Goal: Find specific page/section: Find specific page/section

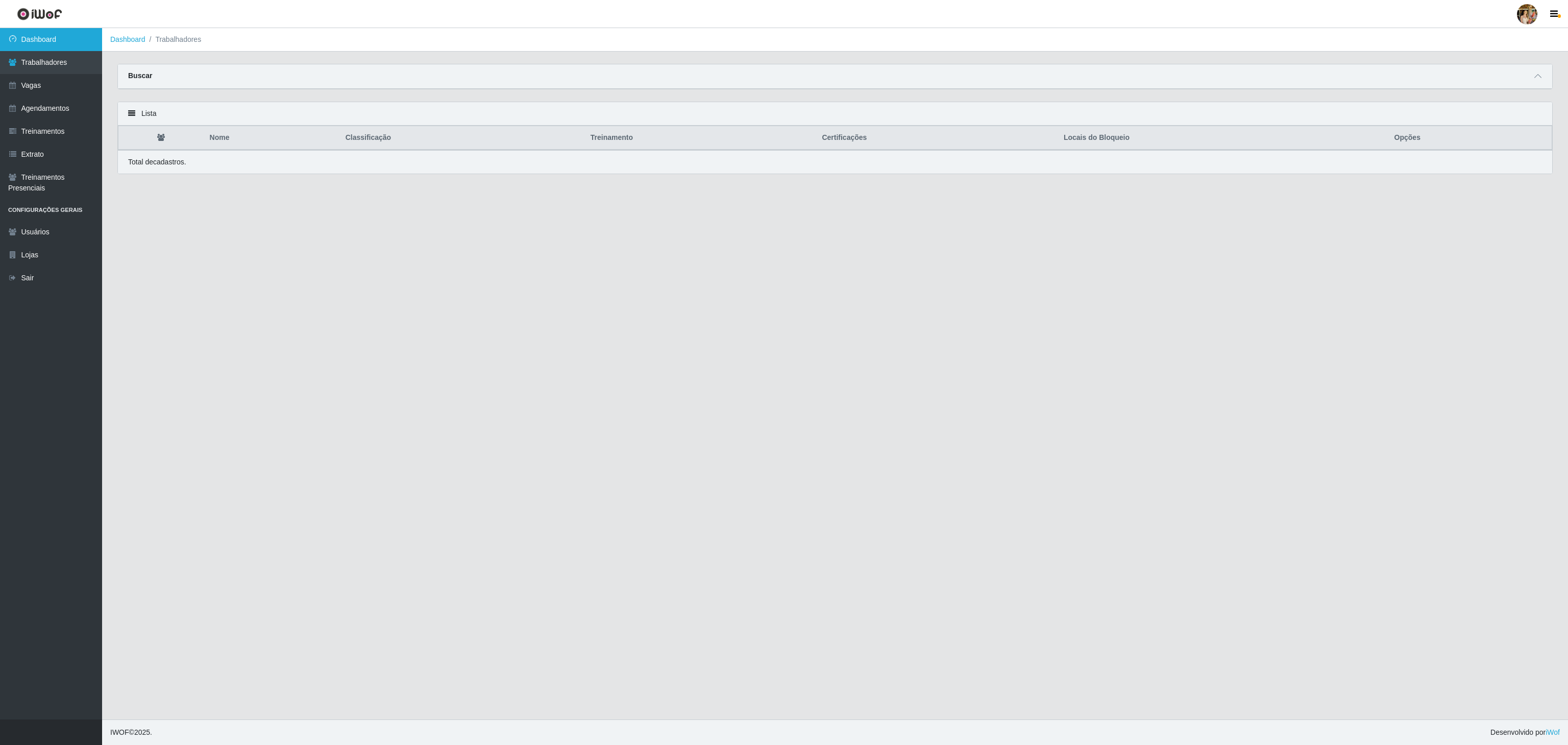
click at [55, 47] on link "Dashboard" at bounding box center [51, 39] width 102 height 23
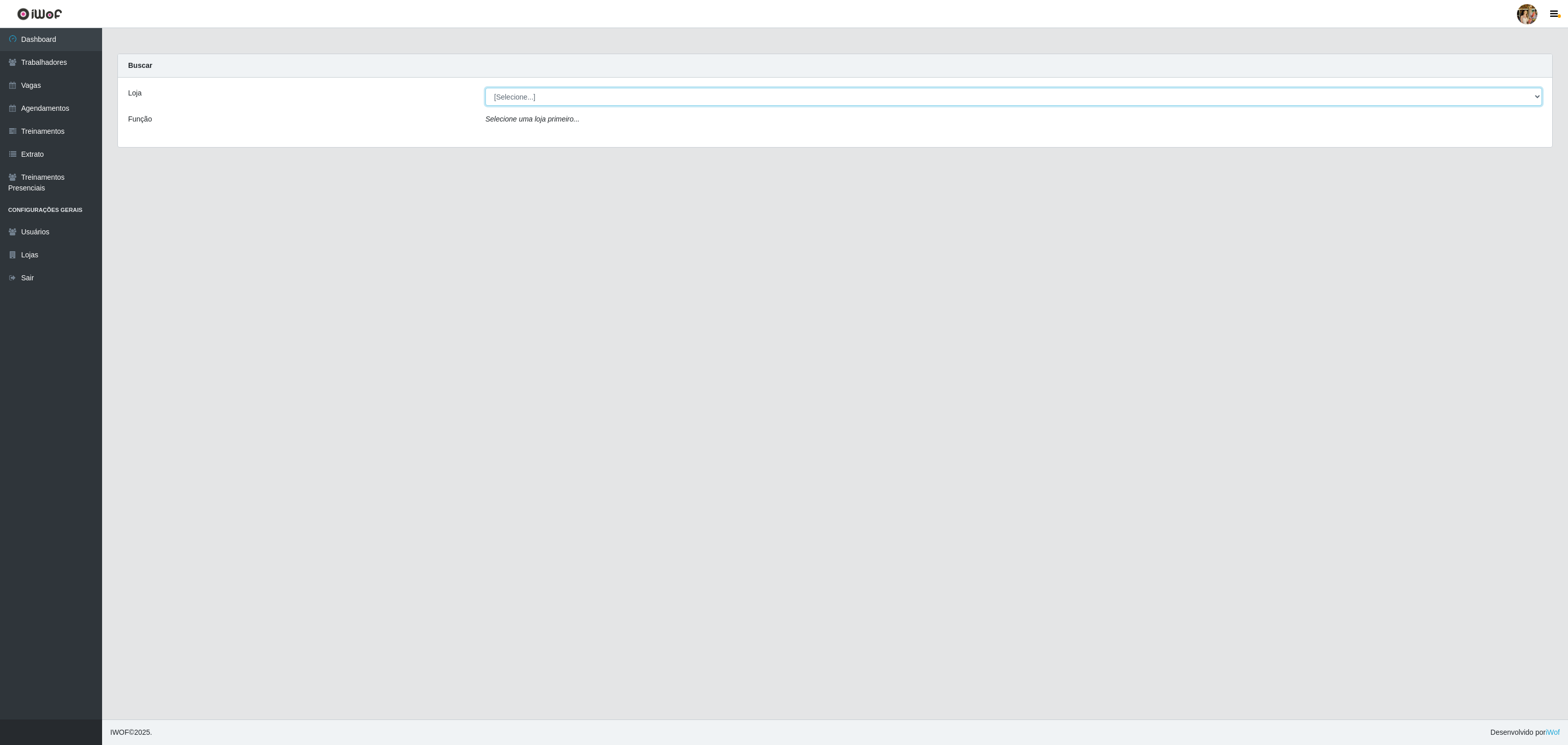
click at [559, 100] on select "[Selecione...] Atacado Vem - [GEOGRAPHIC_DATA] 30 Laranjeiras Velha Atacado Vem…" at bounding box center [1013, 96] width 1056 height 18
click at [485, 88] on select "[Selecione...] Atacado Vem - [GEOGRAPHIC_DATA] 30 Laranjeiras Velha Atacado Vem…" at bounding box center [1013, 96] width 1056 height 18
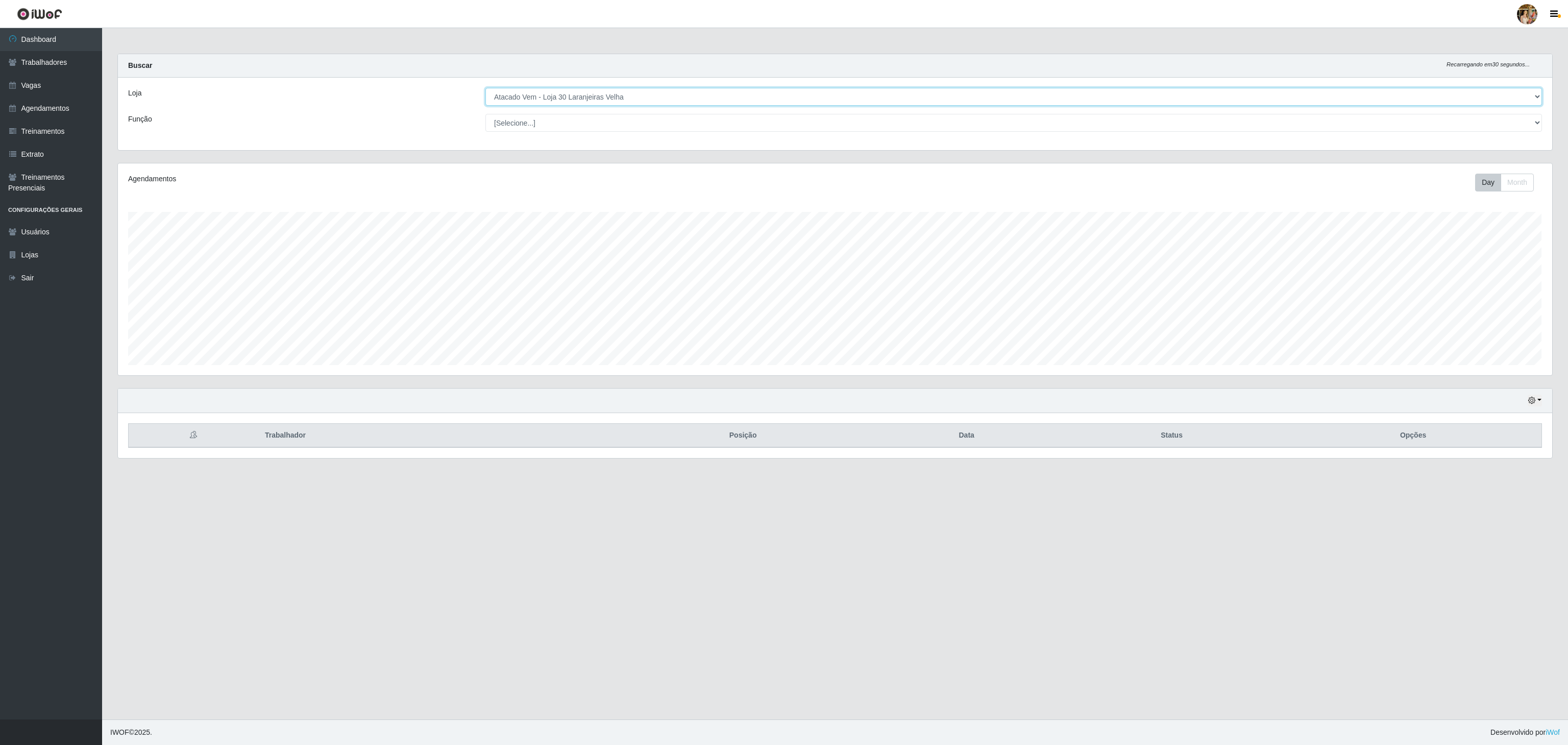
scroll to position [212, 1433]
click at [576, 95] on select "[Selecione...] Atacado Vem - [GEOGRAPHIC_DATA] 30 Laranjeiras Velha Atacado Vem…" at bounding box center [1013, 96] width 1056 height 18
click at [563, 106] on select "[Selecione...] Atacado Vem - [GEOGRAPHIC_DATA] 30 Laranjeiras Velha Atacado Vem…" at bounding box center [1013, 96] width 1056 height 18
click at [485, 88] on select "[Selecione...] Atacado Vem - [GEOGRAPHIC_DATA] 30 Laranjeiras Velha Atacado Vem…" at bounding box center [1013, 96] width 1056 height 18
click at [558, 97] on select "[Selecione...] Atacado Vem - [GEOGRAPHIC_DATA] 30 Laranjeiras Velha Atacado Vem…" at bounding box center [1013, 96] width 1056 height 18
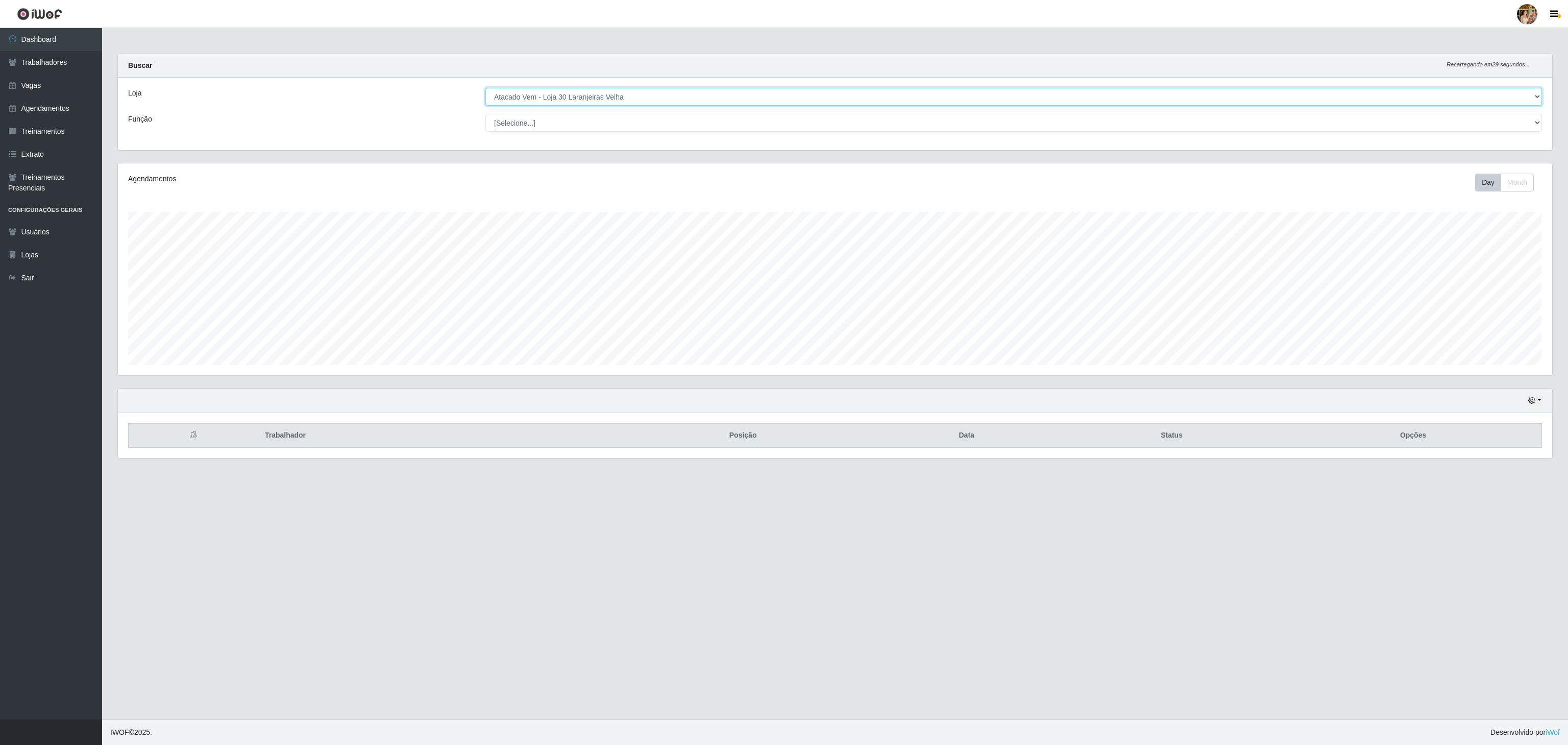
click at [485, 88] on select "[Selecione...] Atacado Vem - [GEOGRAPHIC_DATA] 30 Laranjeiras Velha Atacado Vem…" at bounding box center [1013, 96] width 1056 height 18
click at [561, 102] on select "[Selecione...] Atacado Vem - [GEOGRAPHIC_DATA] 30 Laranjeiras Velha Atacado Vem…" at bounding box center [1013, 96] width 1056 height 18
click at [485, 88] on select "[Selecione...] Atacado Vem - [GEOGRAPHIC_DATA] 30 Laranjeiras Velha Atacado Vem…" at bounding box center [1013, 96] width 1056 height 18
click at [593, 96] on select "[Selecione...] Atacado Vem - [GEOGRAPHIC_DATA] 30 Laranjeiras Velha Atacado Vem…" at bounding box center [1013, 96] width 1056 height 18
click at [485, 88] on select "[Selecione...] Atacado Vem - [GEOGRAPHIC_DATA] 30 Laranjeiras Velha Atacado Vem…" at bounding box center [1013, 96] width 1056 height 18
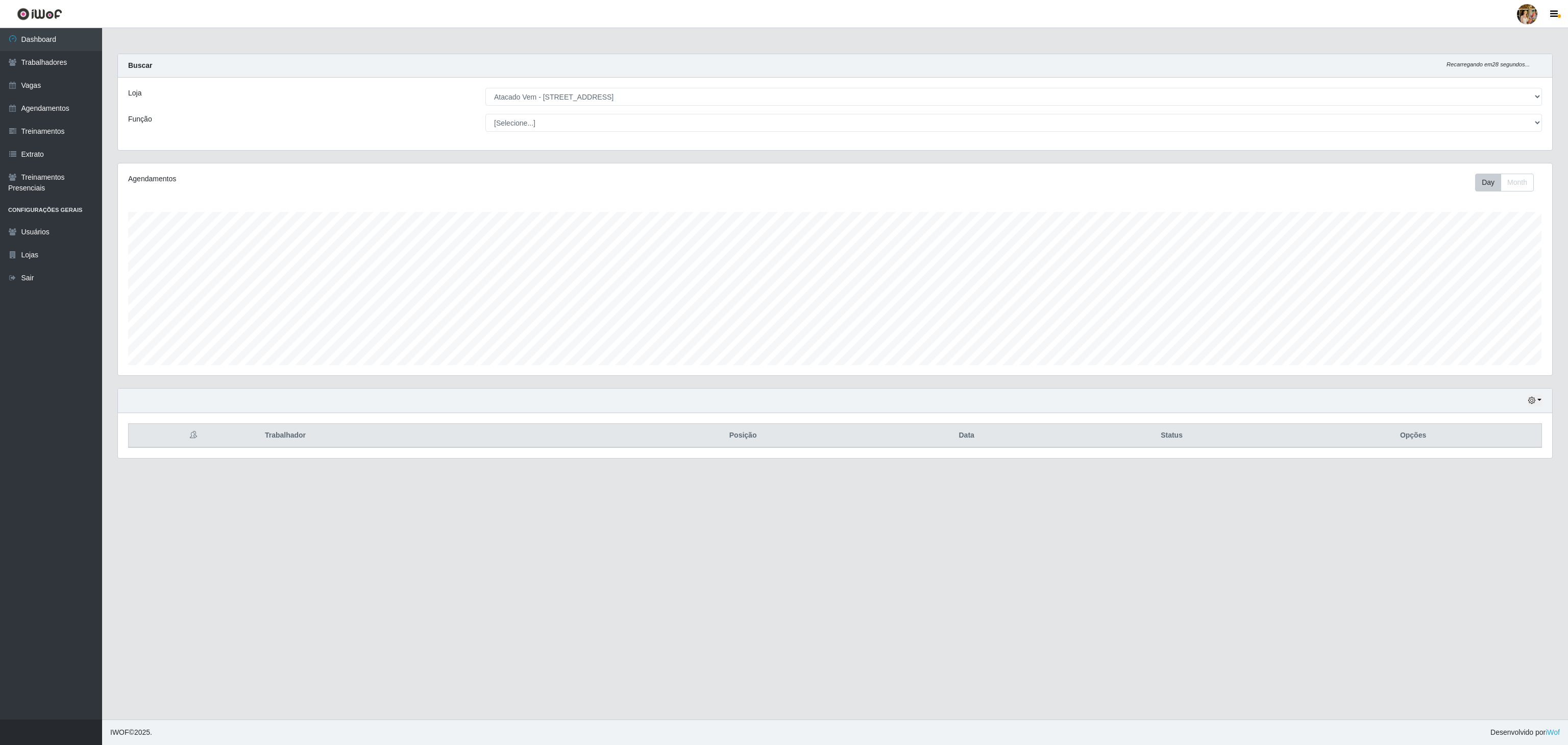
drag, startPoint x: 245, startPoint y: 475, endPoint x: 334, endPoint y: 477, distance: 89.0
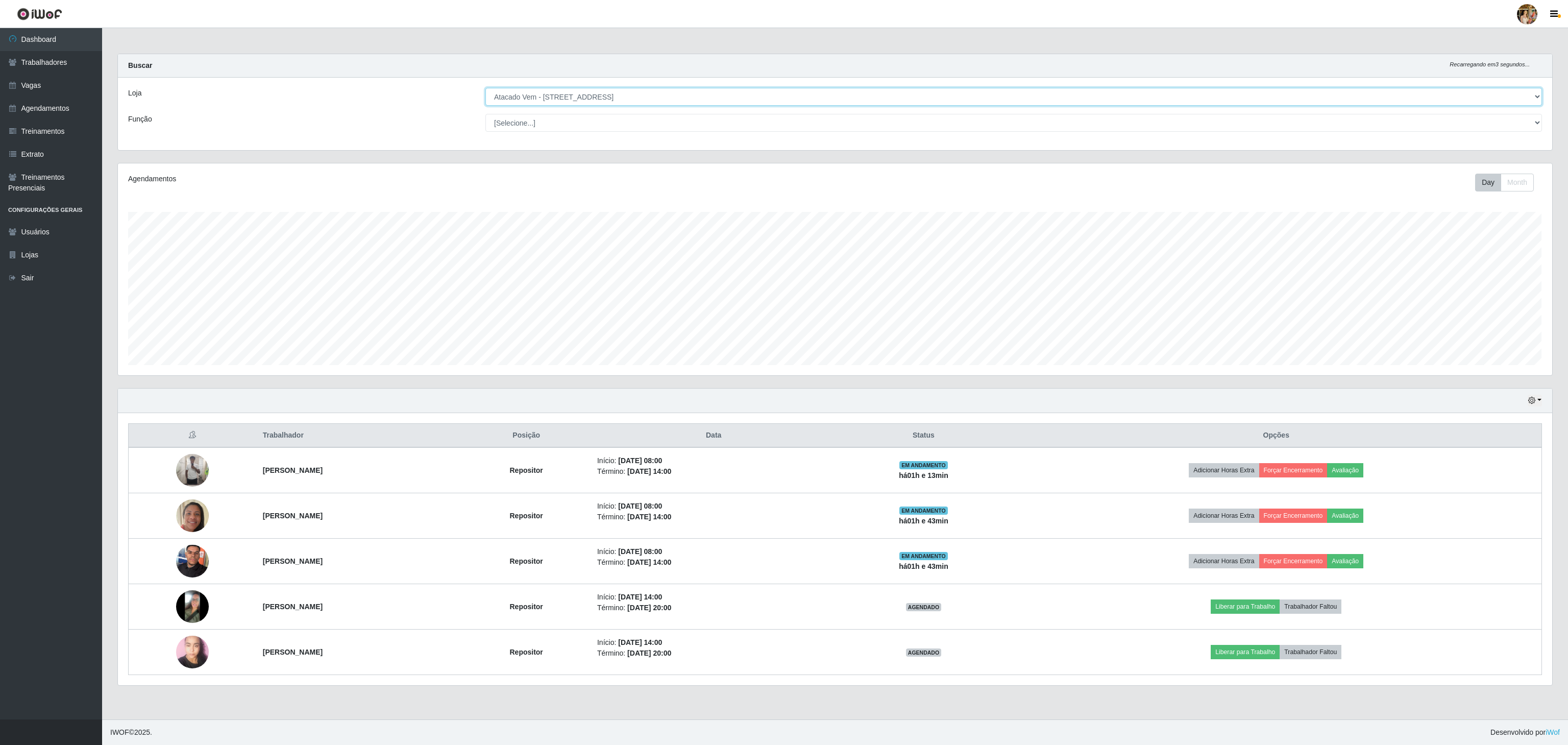
click at [549, 97] on select "[Selecione...] Atacado Vem - [GEOGRAPHIC_DATA] 30 Laranjeiras Velha Atacado Vem…" at bounding box center [1013, 96] width 1056 height 18
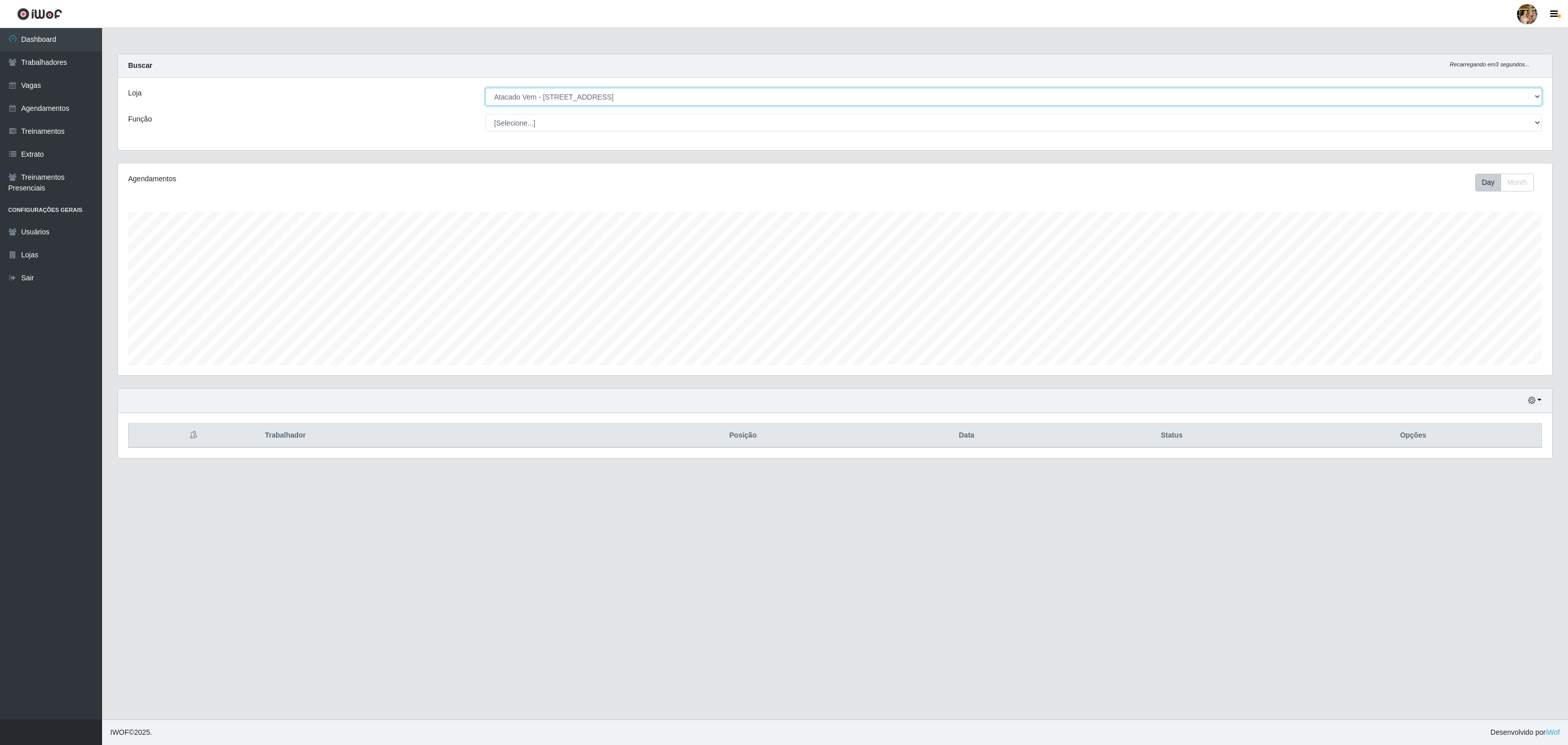
select select "437"
click at [485, 88] on select "[Selecione...] Atacado Vem - [GEOGRAPHIC_DATA] 30 Laranjeiras Velha Atacado Vem…" at bounding box center [1013, 96] width 1056 height 18
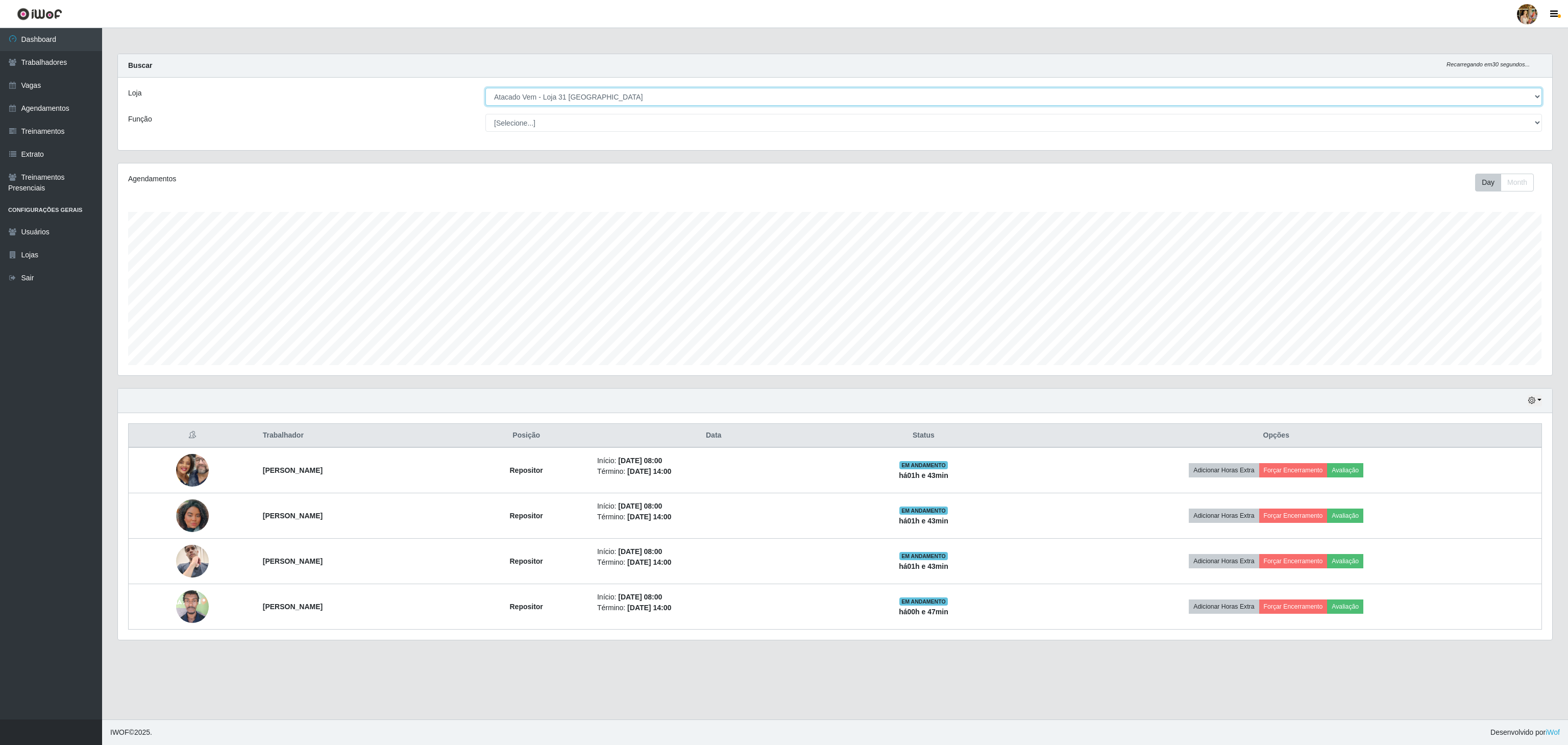
click at [564, 101] on select "[Selecione...] Atacado Vem - [GEOGRAPHIC_DATA] 30 Laranjeiras Velha Atacado Vem…" at bounding box center [1013, 96] width 1056 height 18
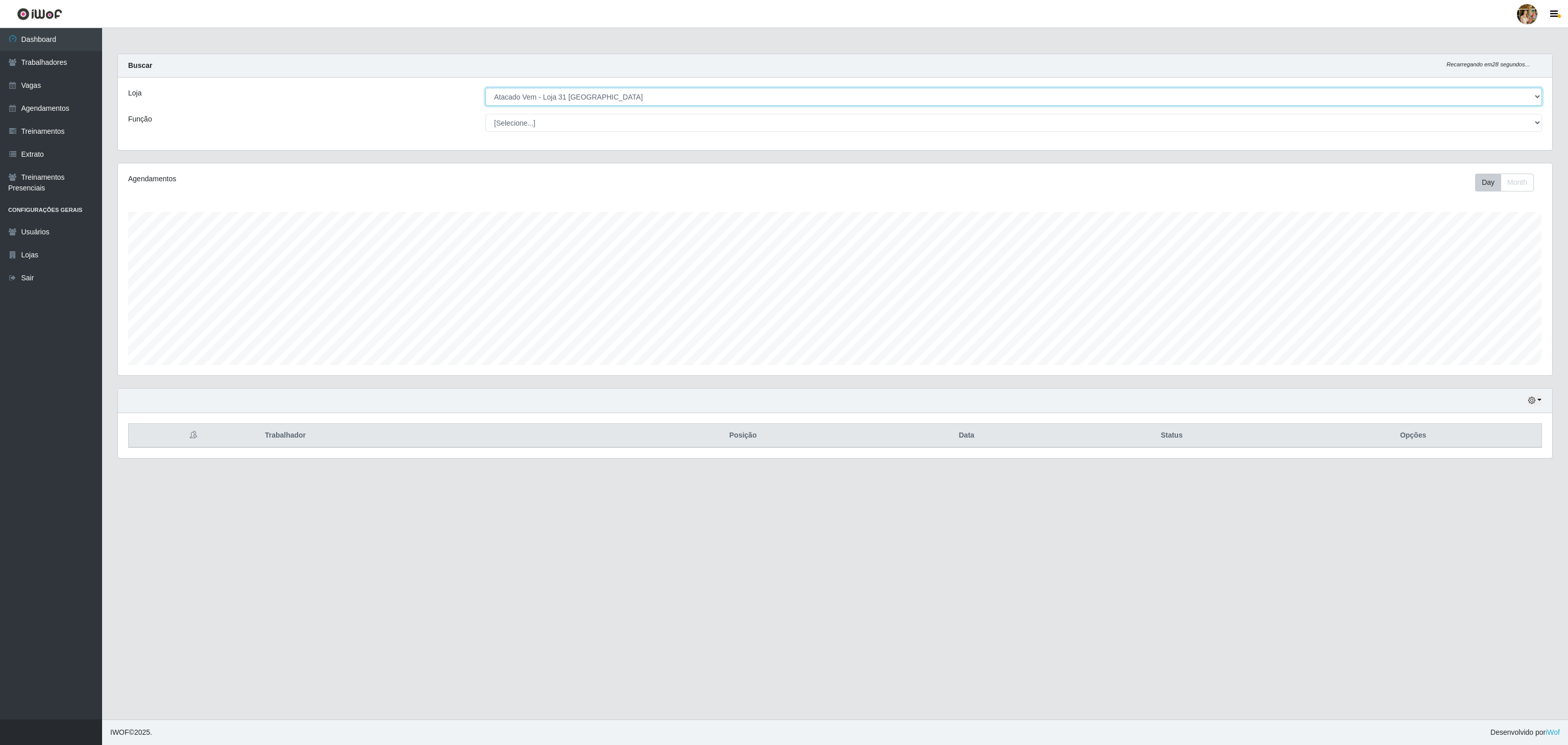
click at [568, 96] on select "[Selecione...] Atacado Vem - [GEOGRAPHIC_DATA] 30 Laranjeiras Velha Atacado Vem…" at bounding box center [1013, 96] width 1056 height 18
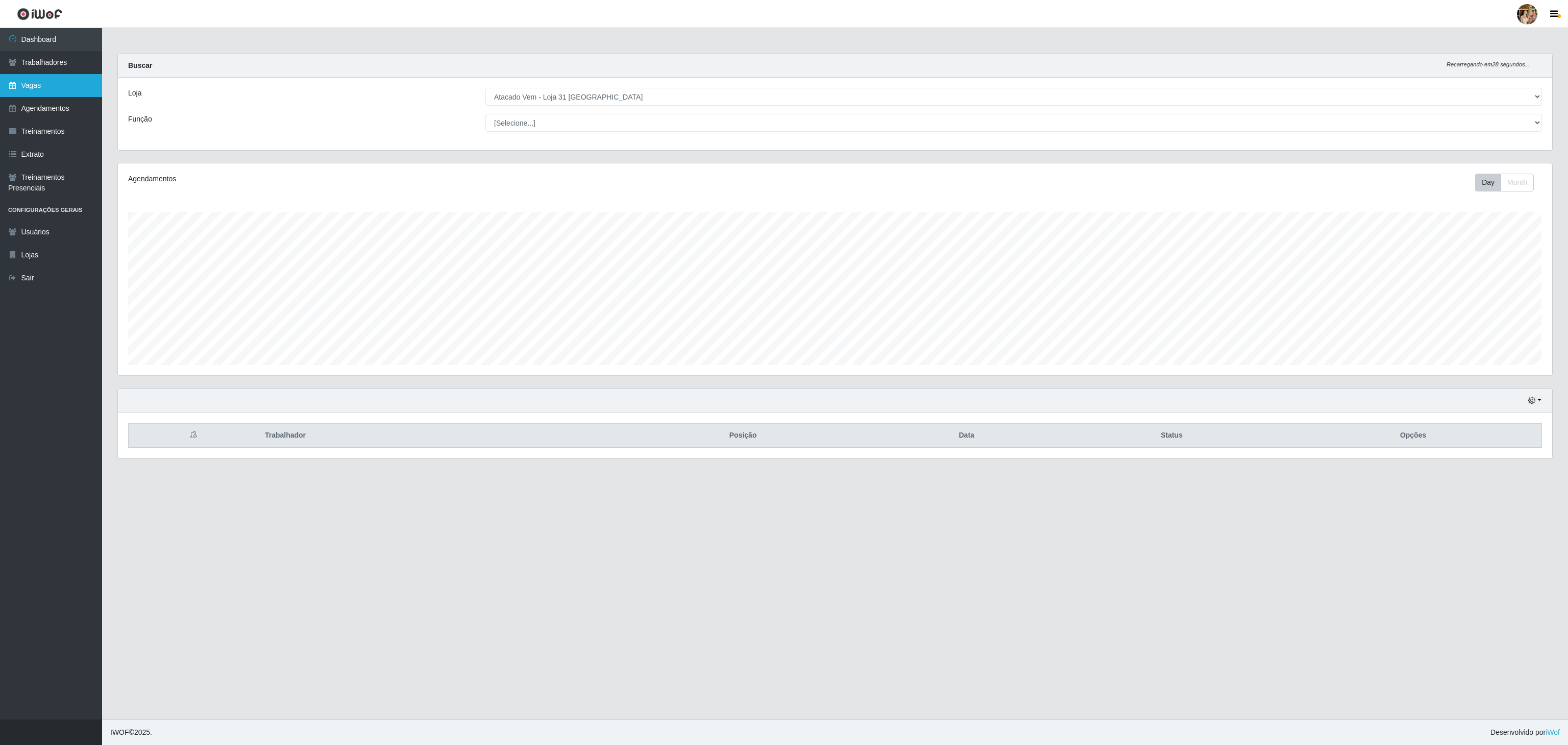
click at [52, 82] on link "Vagas" at bounding box center [51, 85] width 102 height 23
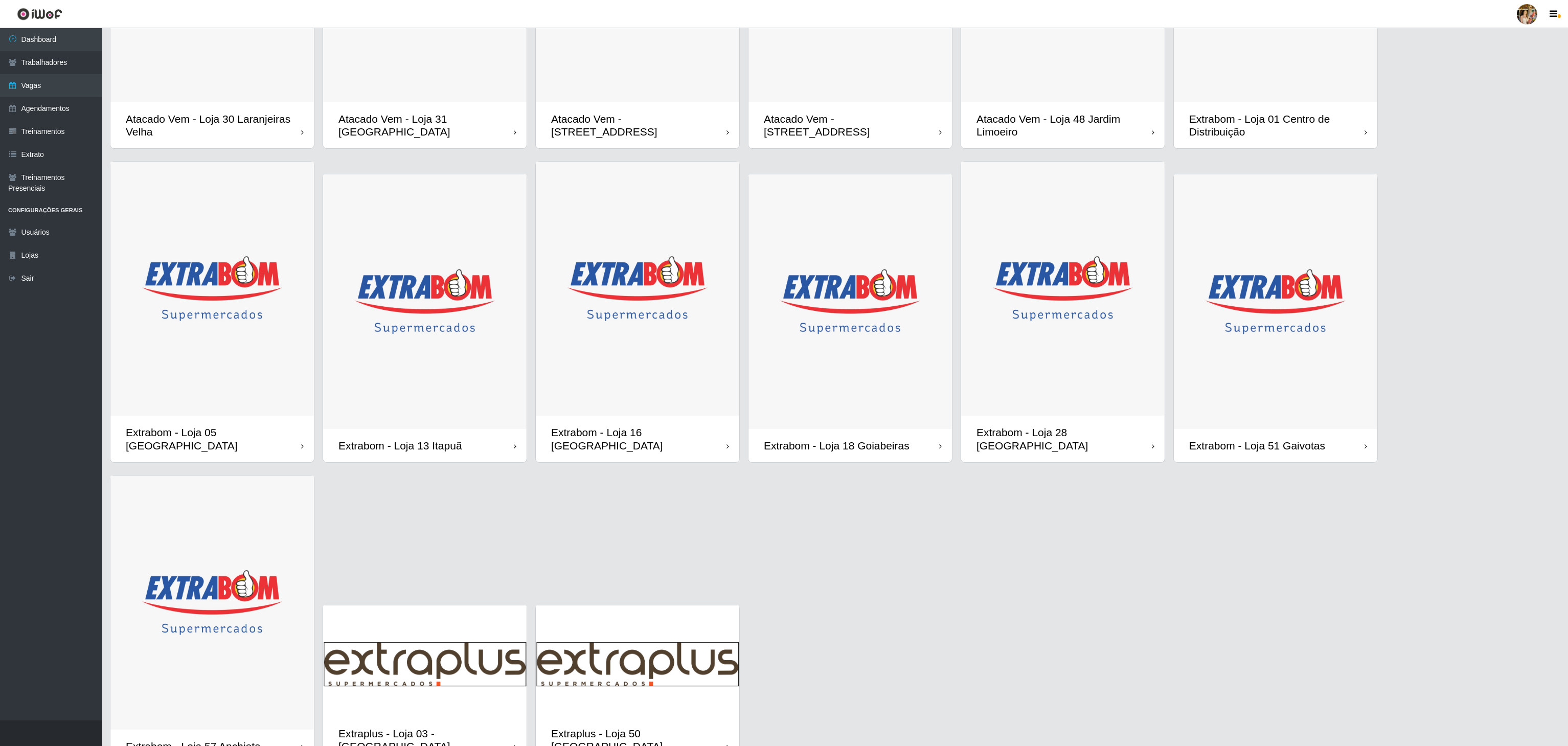
scroll to position [259, 0]
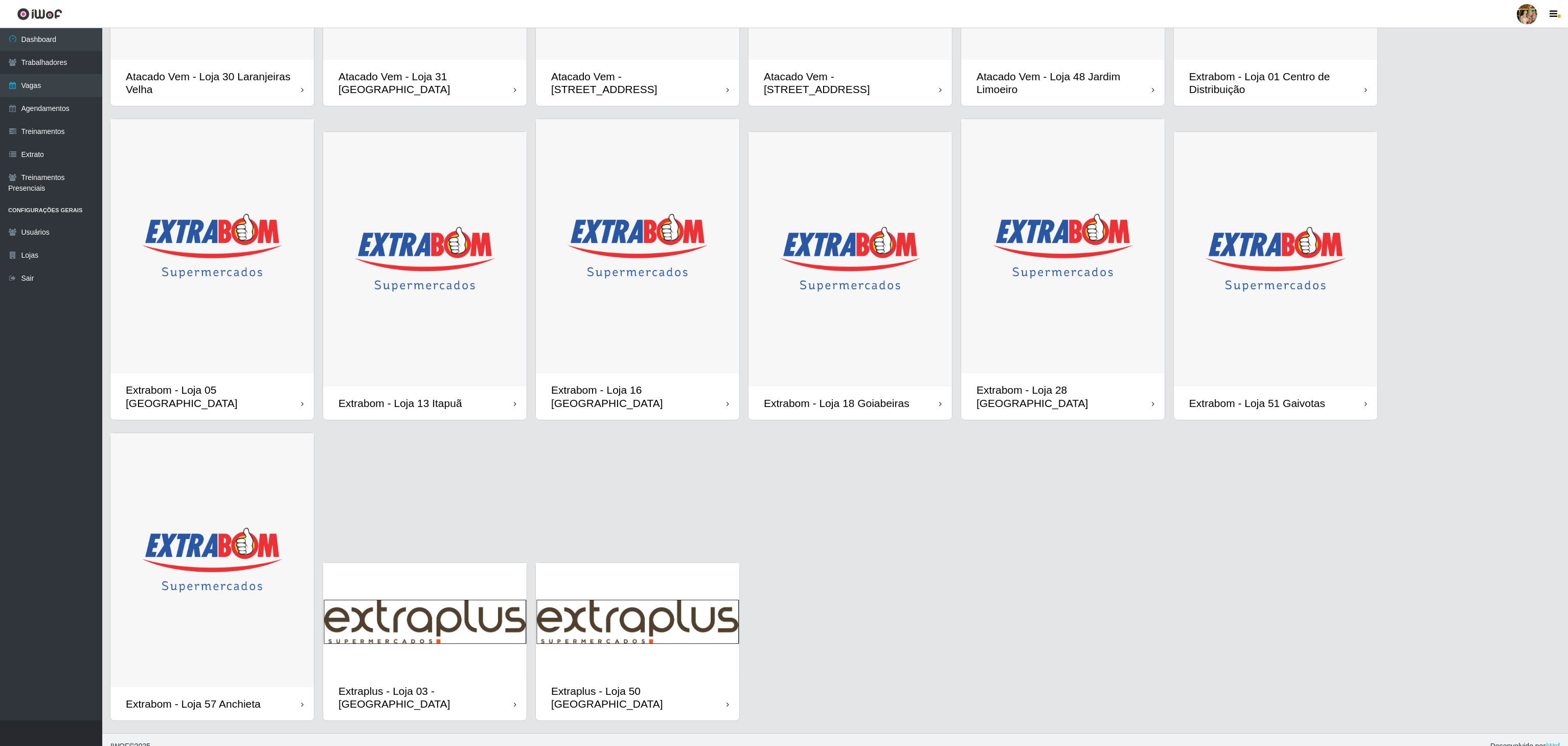
click at [935, 245] on img at bounding box center [850, 259] width 203 height 254
